Goal: Task Accomplishment & Management: Manage account settings

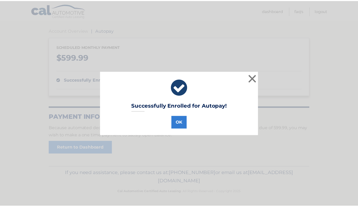
scroll to position [47, 0]
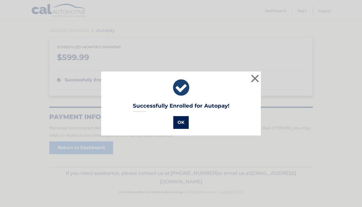
click at [179, 122] on button "OK" at bounding box center [180, 122] width 15 height 13
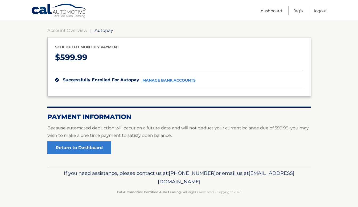
click at [78, 16] on link "Cal Automotive" at bounding box center [59, 10] width 56 height 15
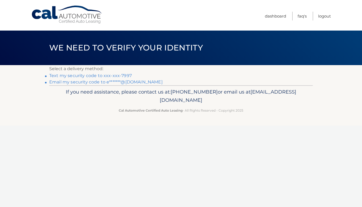
click at [120, 75] on link "Text my security code to xxx-xxx-7997" at bounding box center [90, 75] width 82 height 5
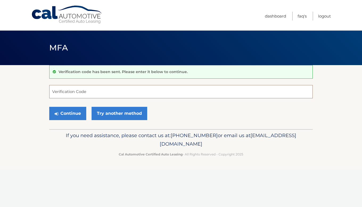
click at [110, 89] on input "Verification Code" at bounding box center [180, 91] width 263 height 13
type input "361789"
click at [80, 113] on button "Continue" at bounding box center [67, 113] width 37 height 13
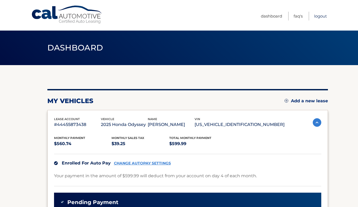
click at [321, 15] on link "Logout" at bounding box center [320, 16] width 13 height 9
